Goal: Information Seeking & Learning: Learn about a topic

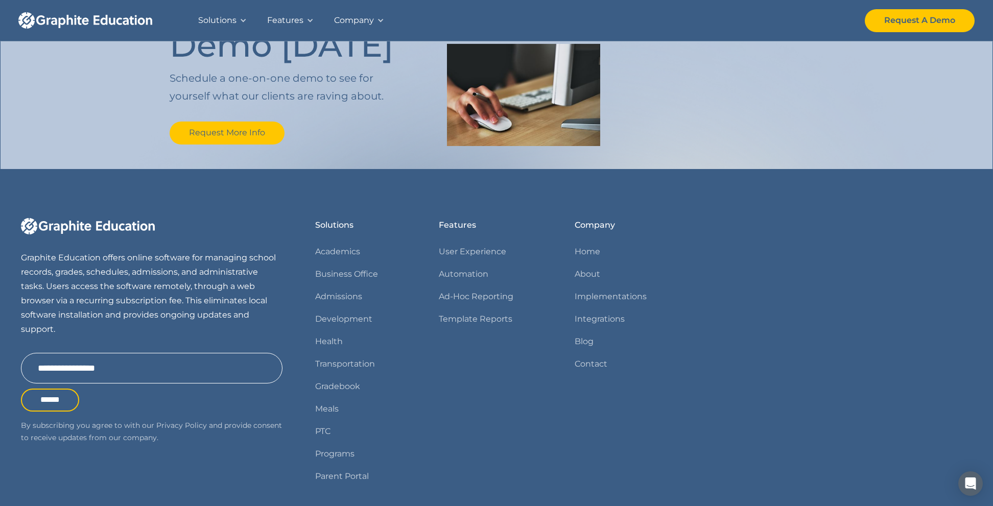
scroll to position [1183, 0]
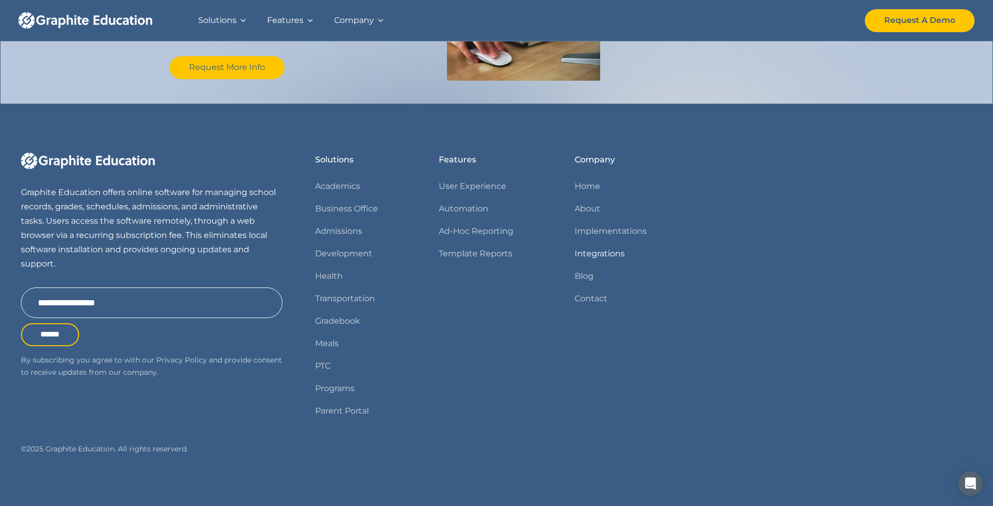
click at [586, 252] on link "Integrations" at bounding box center [600, 254] width 50 height 14
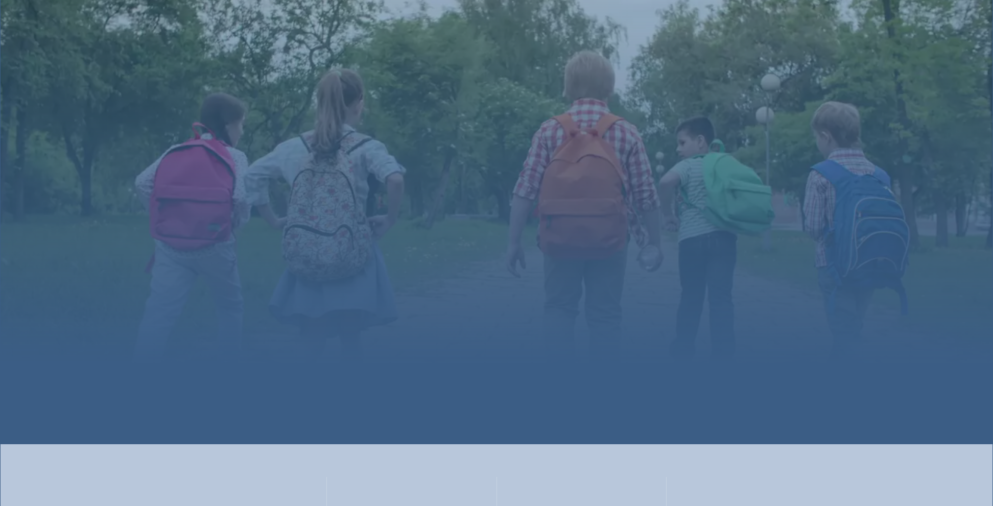
scroll to position [1183, 0]
